Goal: Consume media (video, audio)

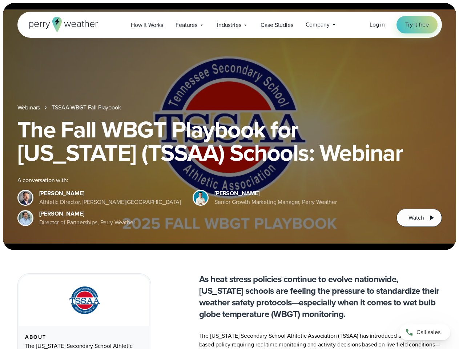
click at [229, 174] on div "The Fall WBGT Playbook for [US_STATE] (TSSAA) Schools: Webinar A conversation w…" at bounding box center [229, 172] width 424 height 109
click at [229, 25] on span "Industries" at bounding box center [229, 25] width 24 height 9
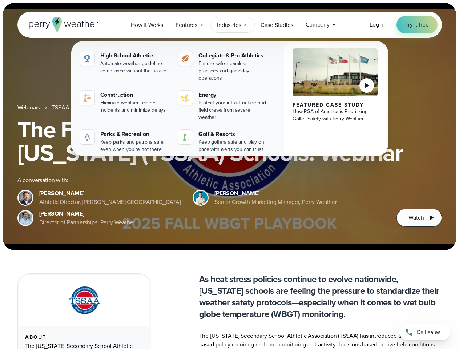
click at [229, 126] on h1 "The Fall WBGT Playbook for [US_STATE] (TSSAA) Schools: Webinar" at bounding box center [229, 141] width 424 height 47
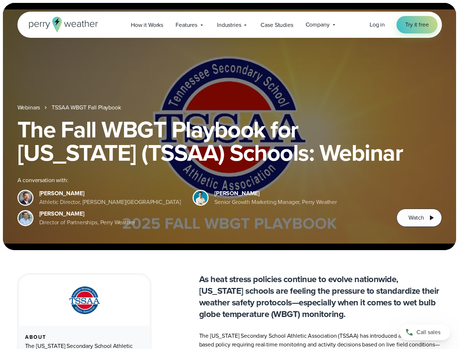
click at [87, 108] on link "TSSAA WBGT Fall Playbook" at bounding box center [86, 107] width 69 height 9
click at [419, 218] on span "Watch" at bounding box center [415, 217] width 15 height 9
